Goal: Information Seeking & Learning: Learn about a topic

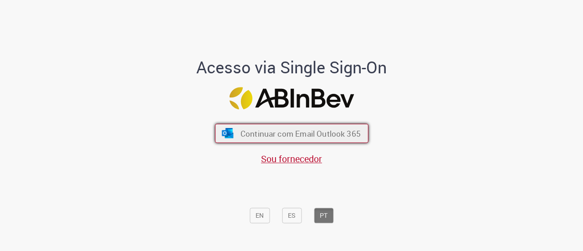
click at [295, 138] on span "Continuar com Email Outlook 365" at bounding box center [300, 133] width 120 height 10
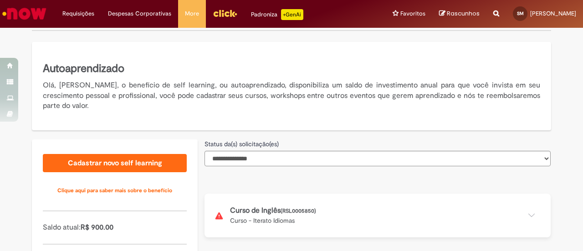
scroll to position [182, 0]
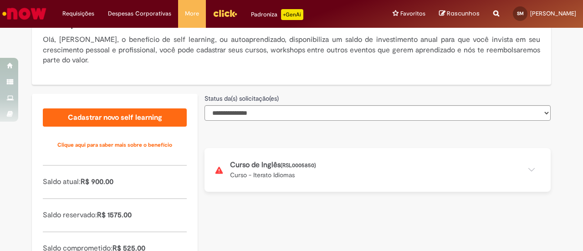
click at [526, 169] on button at bounding box center [378, 170] width 346 height 44
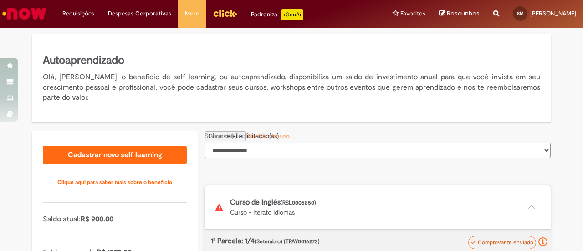
scroll to position [137, 0]
